Goal: Task Accomplishment & Management: Manage account settings

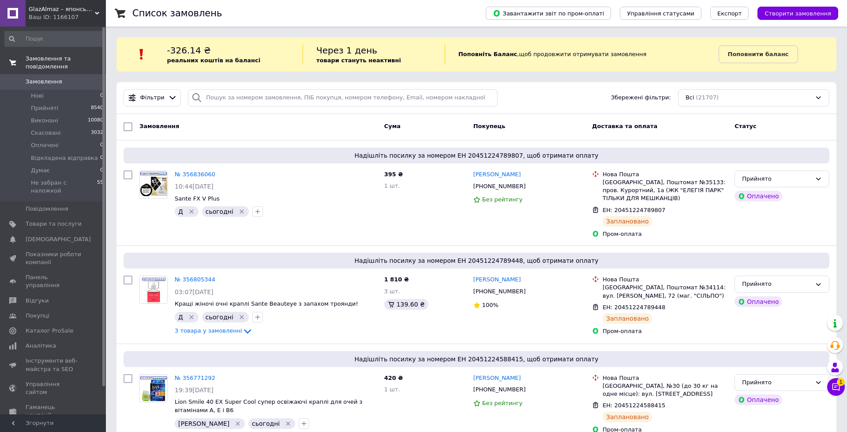
click at [55, 58] on span "Замовлення та повідомлення" at bounding box center [66, 63] width 80 height 16
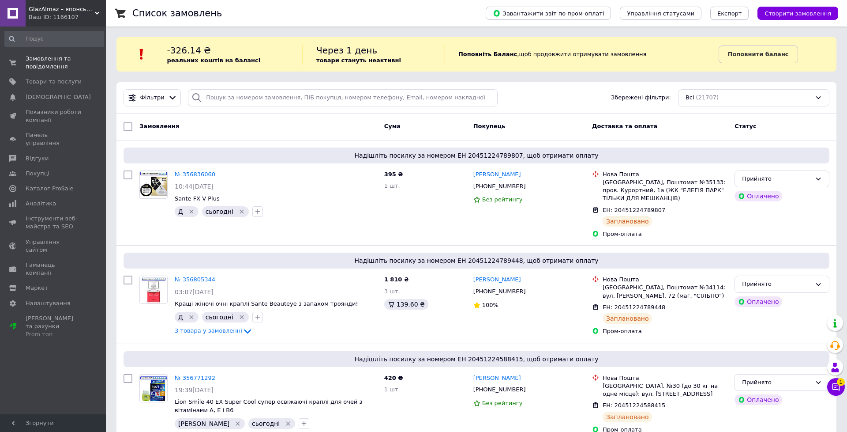
click at [737, 14] on span "Експорт" at bounding box center [729, 13] width 25 height 7
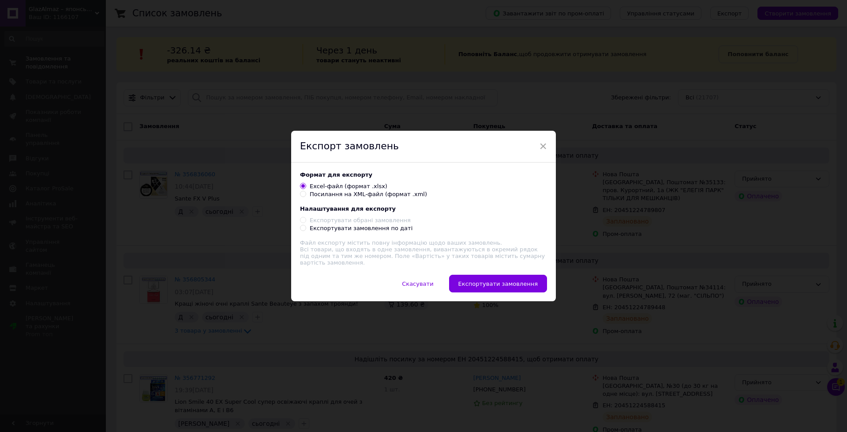
click at [339, 229] on div "Експортувати замовлення по даті" at bounding box center [361, 228] width 103 height 8
click at [306, 229] on input "Експортувати замовлення по даті" at bounding box center [303, 228] width 6 height 6
radio input "true"
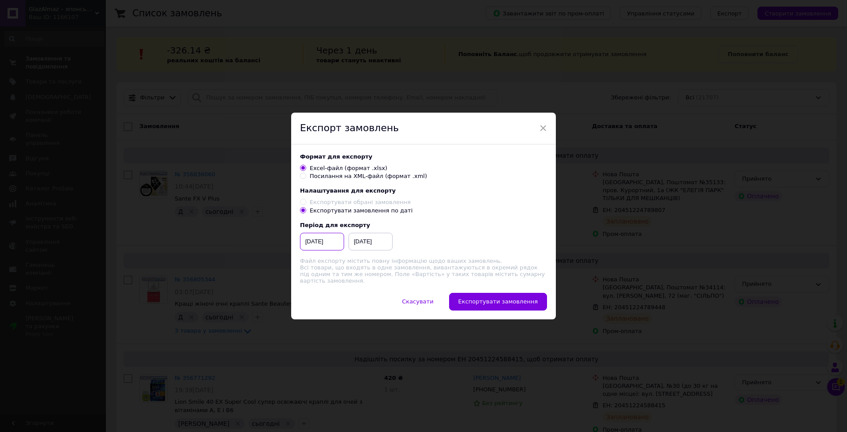
click at [322, 235] on input "12.02.2025" at bounding box center [322, 242] width 44 height 18
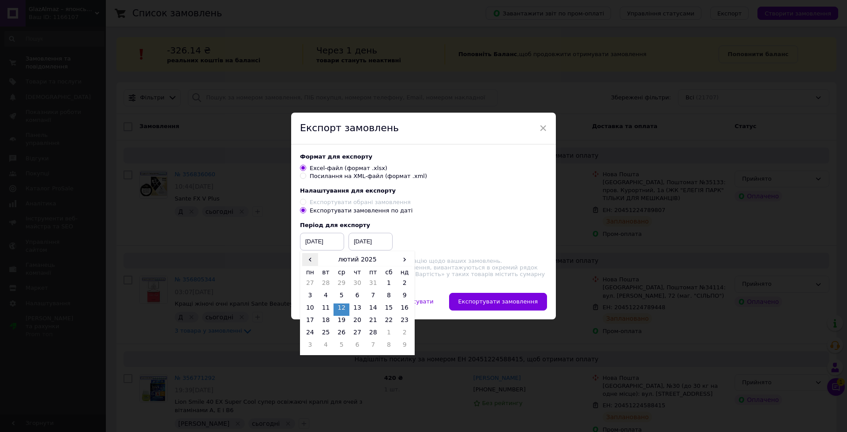
click at [309, 259] on span "‹" at bounding box center [310, 259] width 16 height 13
click at [405, 257] on span "›" at bounding box center [405, 259] width 16 height 13
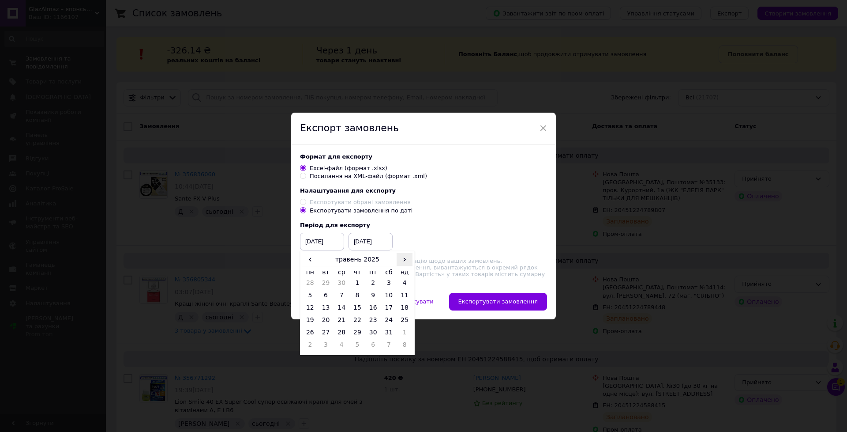
click at [405, 257] on span "›" at bounding box center [405, 259] width 16 height 13
click at [374, 278] on table "‹ серпень 2025 › пн вт ср чт пт сб нд 28 29 30 31 1 2 3 4 5 6 7 8 9 10 11 12 13…" at bounding box center [357, 303] width 110 height 100
click at [371, 282] on td "1" at bounding box center [373, 284] width 16 height 12
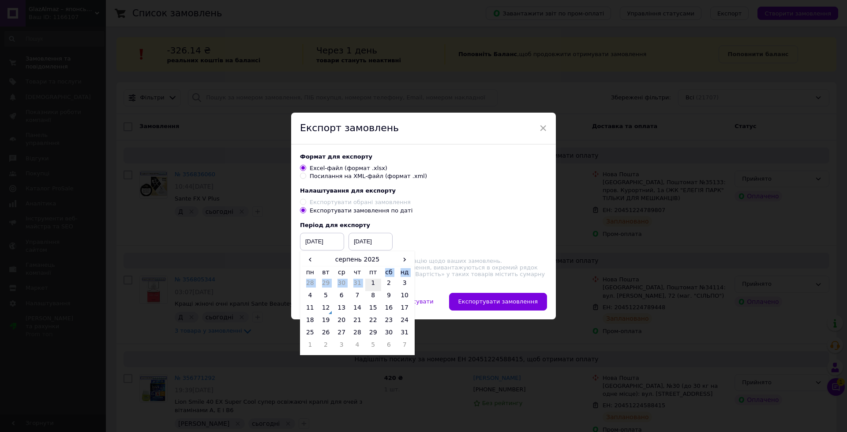
type input "01.08.2025"
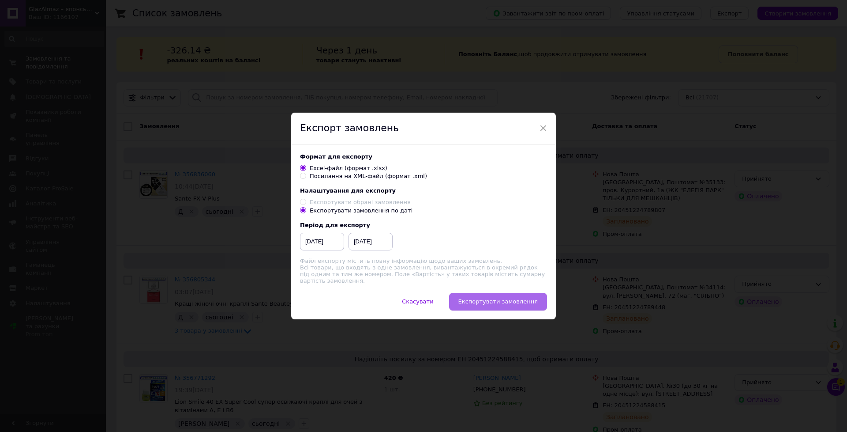
click at [517, 304] on span "Експортувати замовлення" at bounding box center [497, 301] width 79 height 7
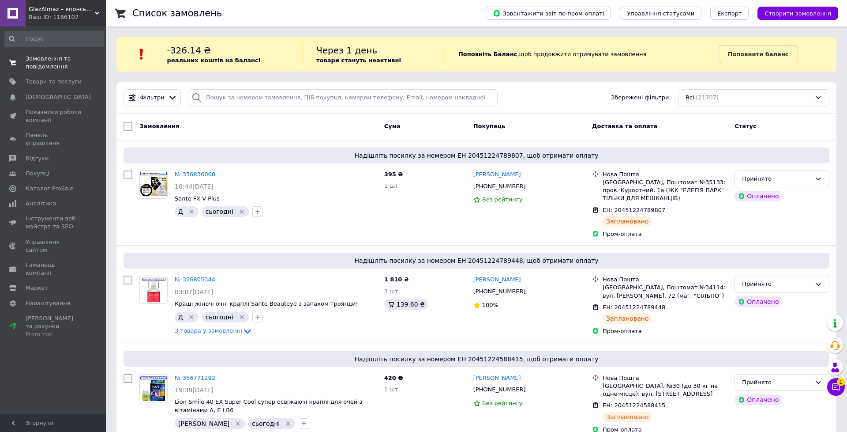
click at [41, 63] on span "Замовлення та повідомлення" at bounding box center [54, 63] width 56 height 16
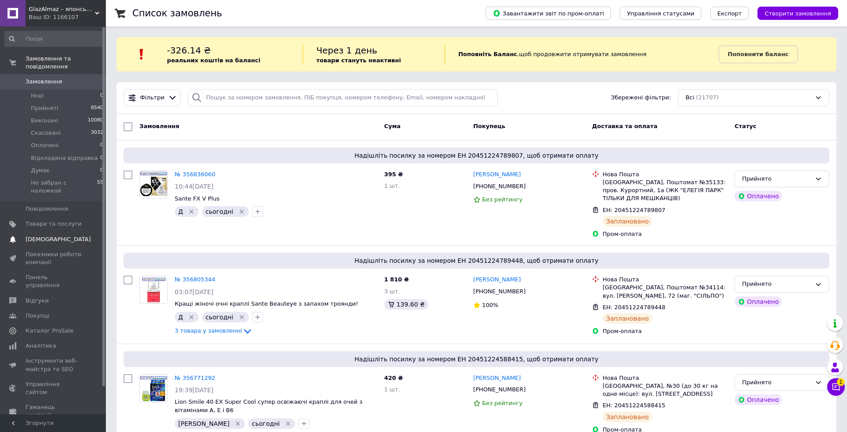
click at [30, 235] on span "[DEMOGRAPHIC_DATA]" at bounding box center [58, 239] width 65 height 8
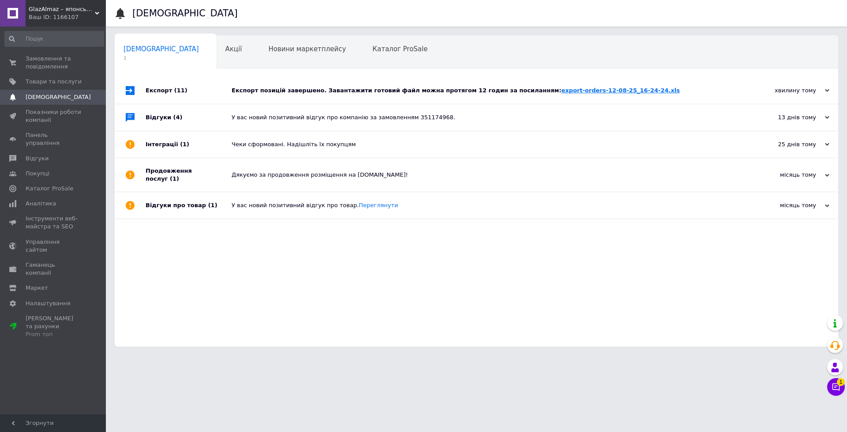
click at [561, 92] on link "export-orders-12-08-25_16-24-24.xls" at bounding box center [620, 90] width 119 height 7
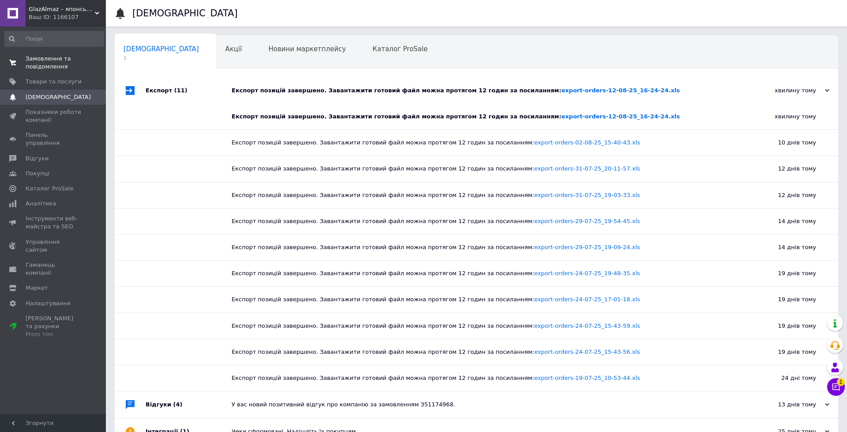
click at [60, 54] on link "Замовлення та повідомлення 0 0" at bounding box center [54, 62] width 109 height 23
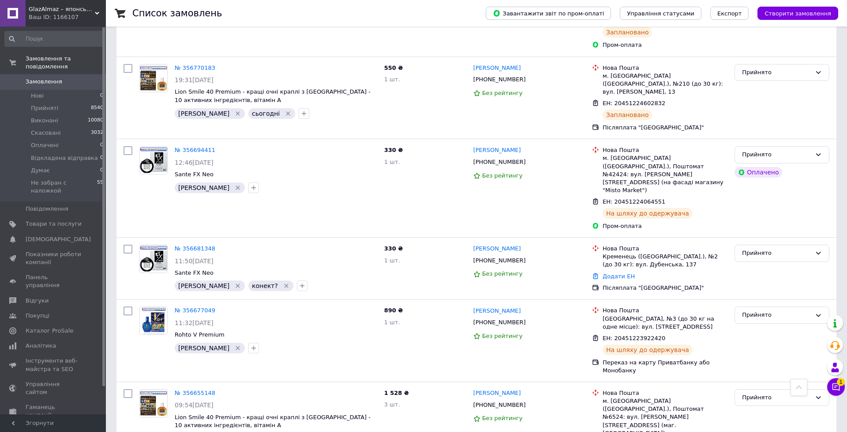
scroll to position [498, 0]
click at [299, 281] on icon "button" at bounding box center [302, 284] width 7 height 7
type input "не в 1С"
click at [313, 414] on span "Створити мітку не в 1С" at bounding box center [348, 417] width 71 height 7
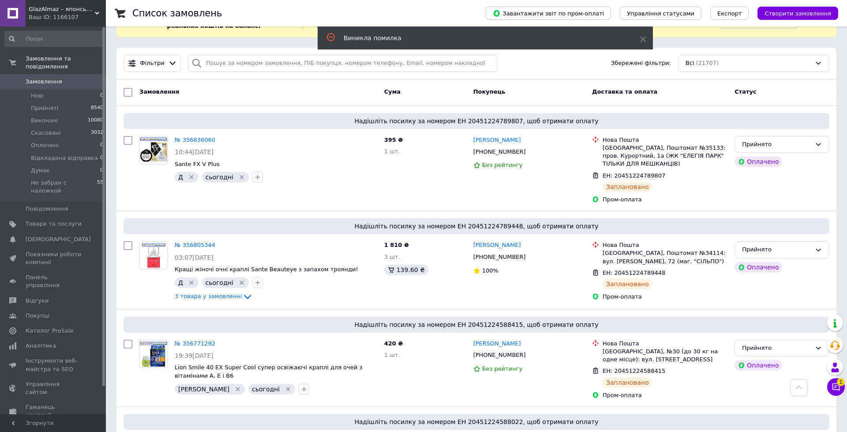
scroll to position [0, 0]
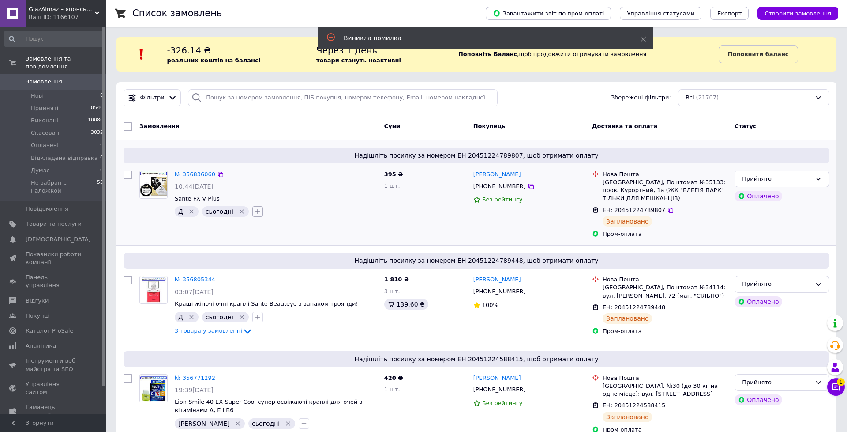
click at [255, 213] on icon "button" at bounding box center [257, 211] width 7 height 7
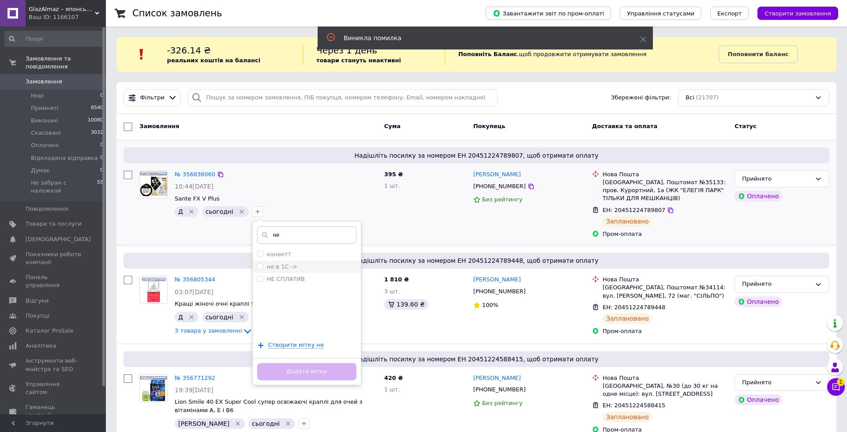
type input "не"
click at [257, 263] on label "не в 1С ->" at bounding box center [277, 267] width 41 height 8
click at [257, 263] on input "не в 1С ->" at bounding box center [260, 266] width 6 height 6
click at [258, 267] on input "не в 1С ->" at bounding box center [260, 266] width 6 height 6
checkbox input "true"
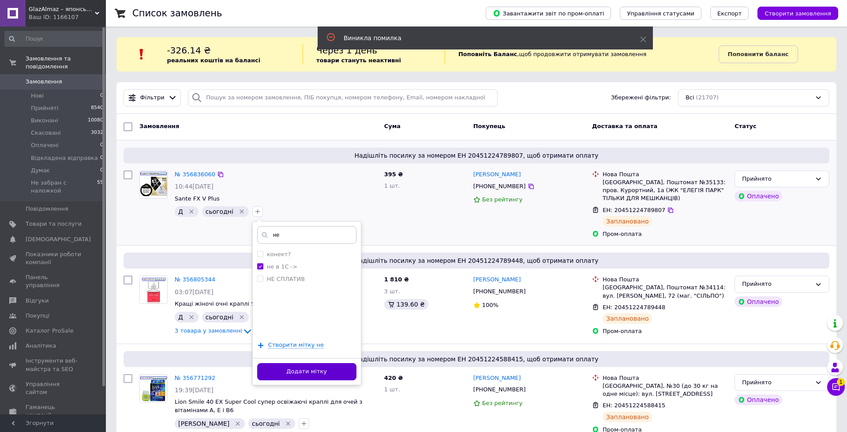
click at [304, 369] on button "Додати мітку" at bounding box center [306, 371] width 99 height 17
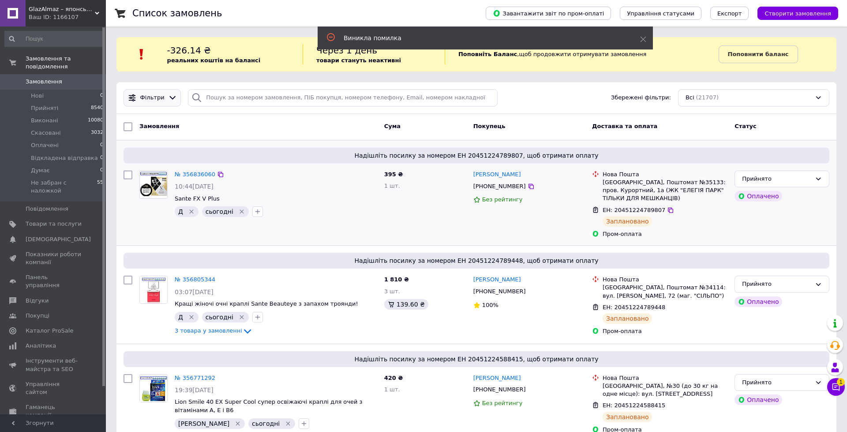
click at [167, 105] on div "Фільтри" at bounding box center [152, 97] width 57 height 17
click at [160, 95] on span "Фільтри" at bounding box center [152, 98] width 24 height 8
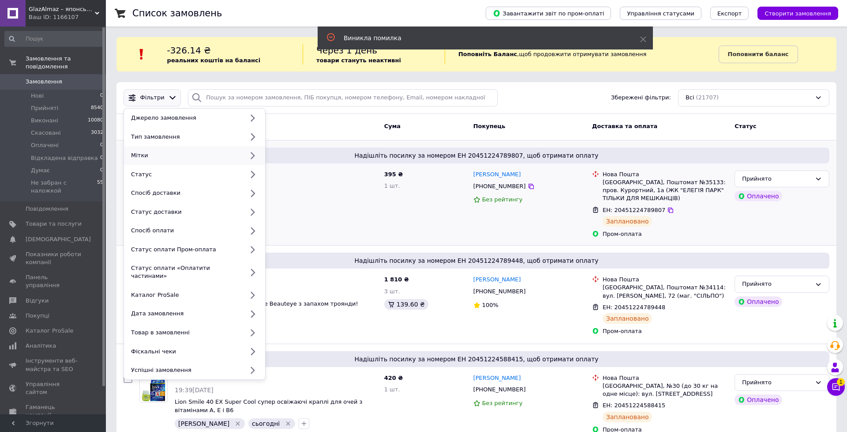
click at [162, 153] on div "Мітки" at bounding box center [186, 155] width 116 height 8
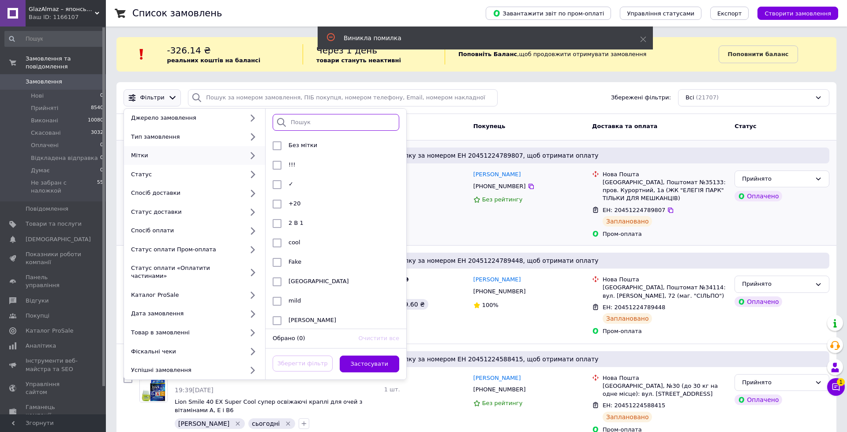
click at [291, 118] on input "search" at bounding box center [336, 122] width 127 height 17
type input "не"
click at [278, 164] on input "checkbox" at bounding box center [277, 165] width 9 height 9
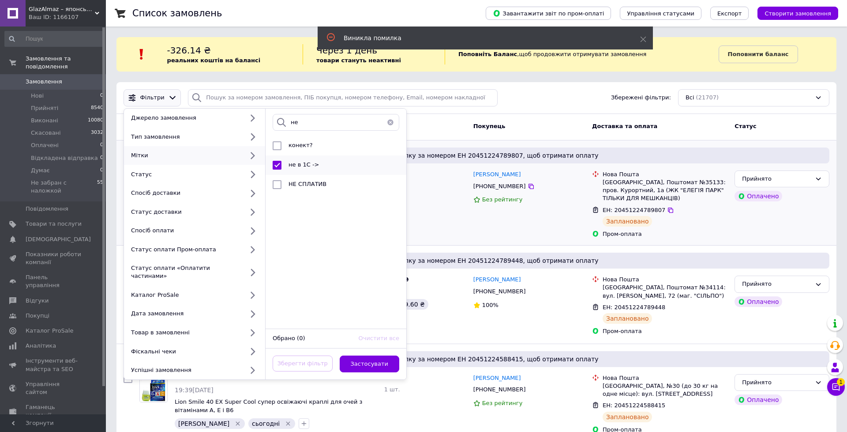
checkbox input "true"
click at [359, 355] on button "Застосувати" at bounding box center [370, 363] width 60 height 17
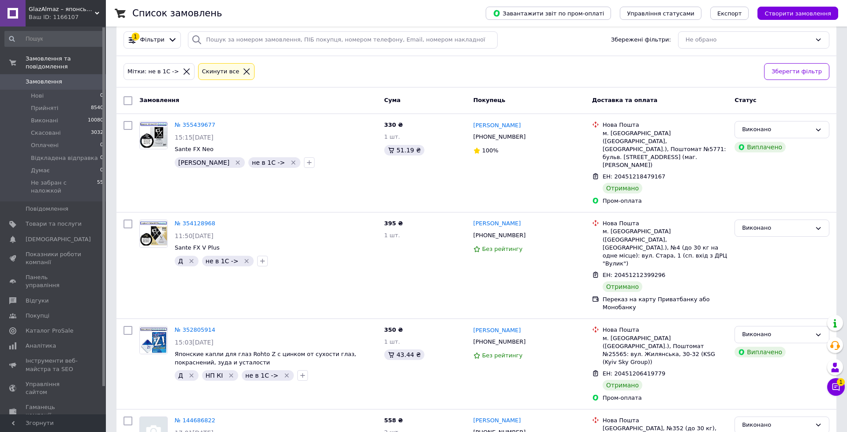
scroll to position [79, 0]
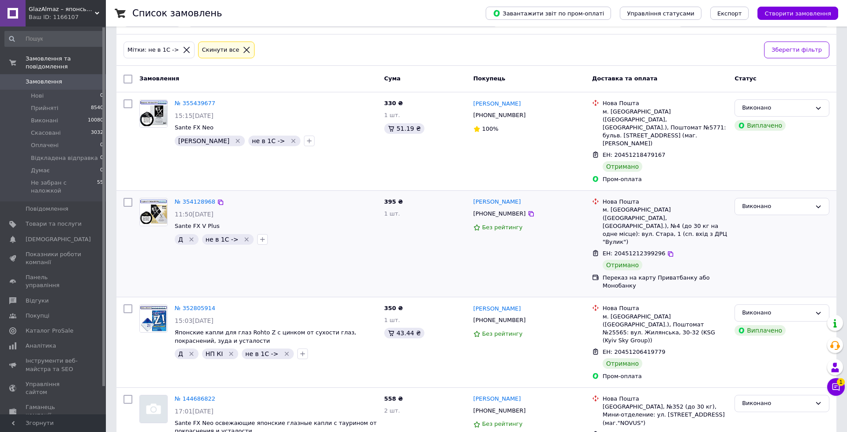
click at [245, 237] on icon "Видалити мітку" at bounding box center [247, 239] width 4 height 4
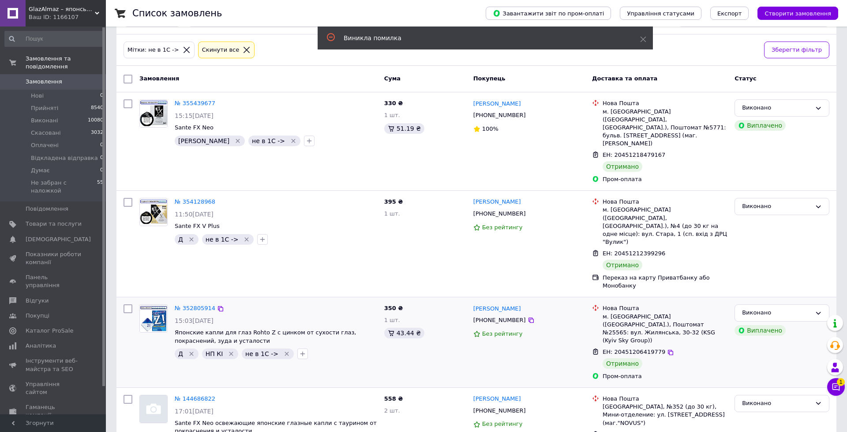
click at [283, 350] on icon "Видалити мітку" at bounding box center [286, 353] width 7 height 7
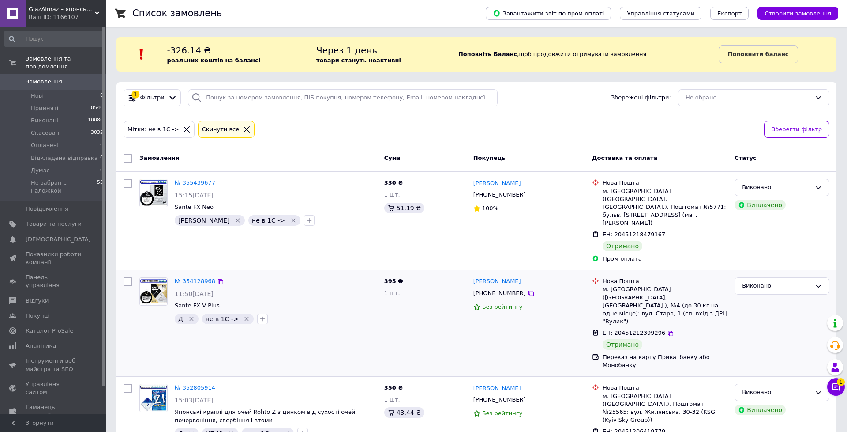
click at [244, 315] on icon "Видалити мітку" at bounding box center [246, 318] width 7 height 7
click at [283, 429] on icon "Видалити мітку" at bounding box center [286, 432] width 7 height 7
click at [243, 128] on icon at bounding box center [247, 129] width 8 height 8
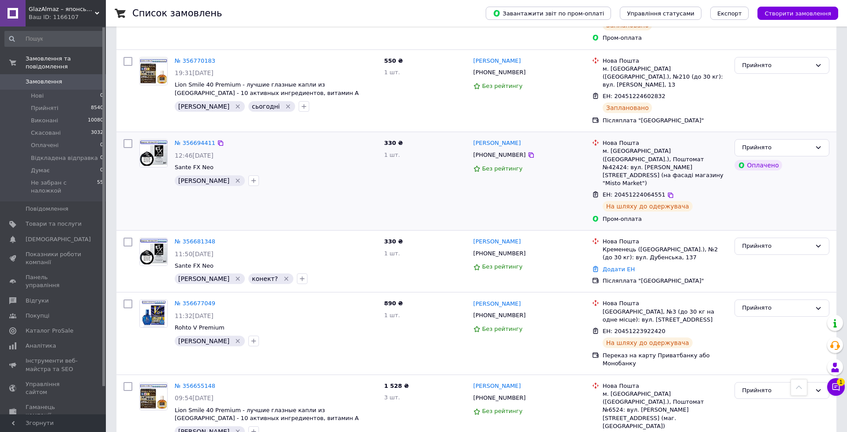
scroll to position [506, 0]
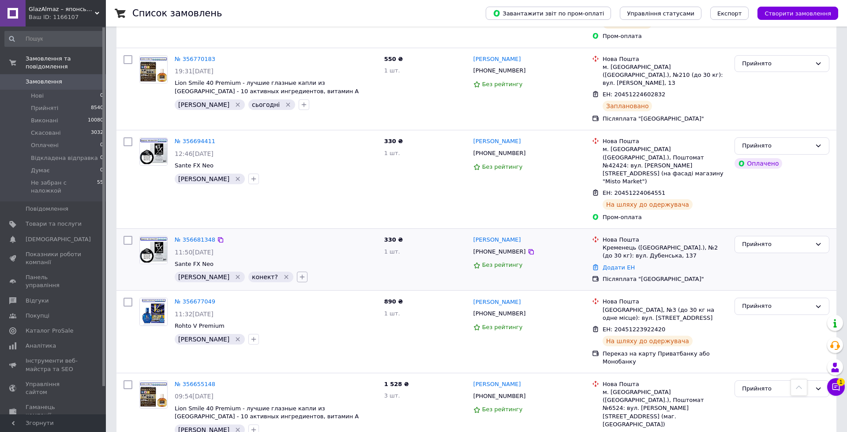
click at [297, 271] on button "button" at bounding box center [302, 276] width 11 height 11
type input "не в 1С"
click at [313, 406] on span "Створити мітку не в 1С" at bounding box center [348, 409] width 71 height 7
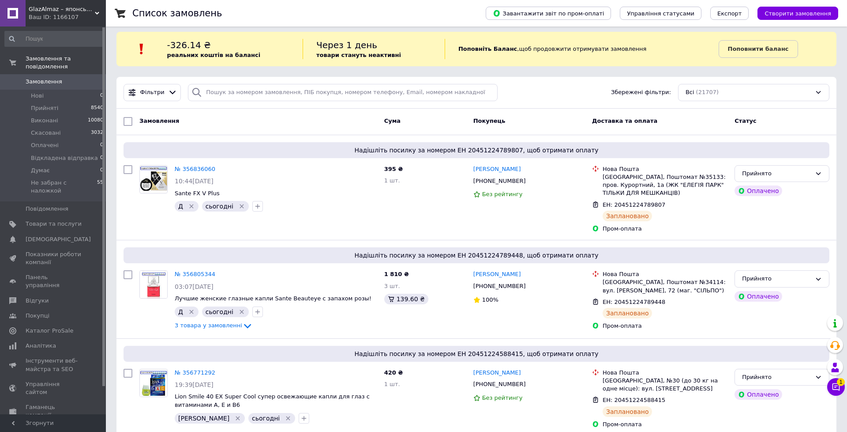
scroll to position [0, 0]
